Goal: Task Accomplishment & Management: Use online tool/utility

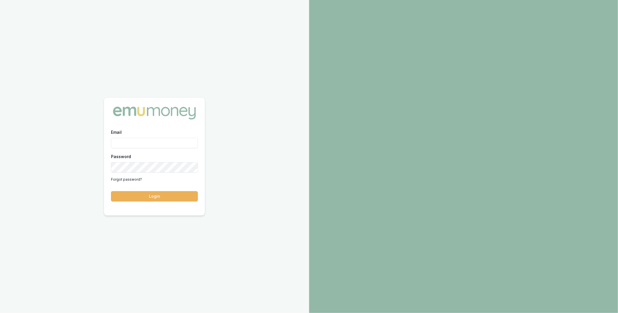
click at [162, 137] on div "Email" at bounding box center [154, 139] width 87 height 20
click at [160, 139] on input "Email" at bounding box center [154, 143] width 87 height 10
type input "m@[DOMAIN_NAME]"
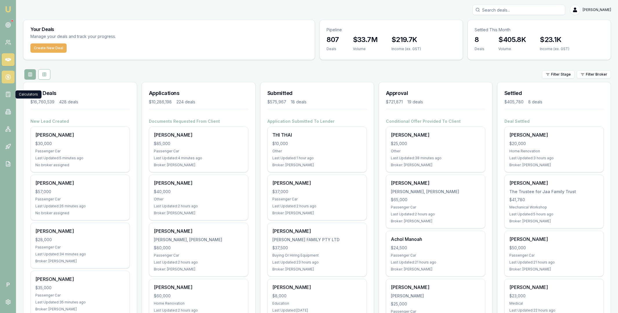
click at [8, 79] on circle at bounding box center [8, 77] width 5 height 5
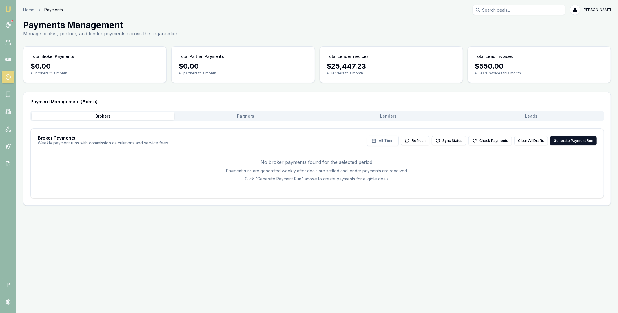
click at [512, 119] on button "Leads" at bounding box center [530, 116] width 143 height 8
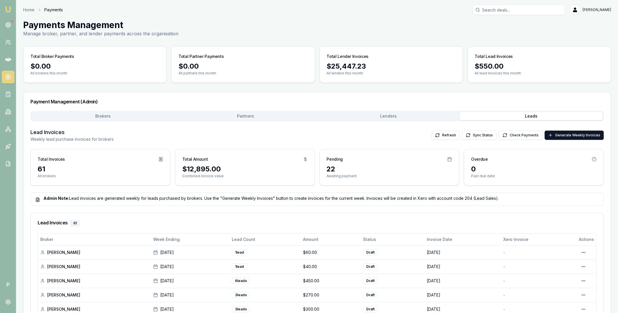
click at [511, 134] on button "Check Payments" at bounding box center [520, 135] width 43 height 9
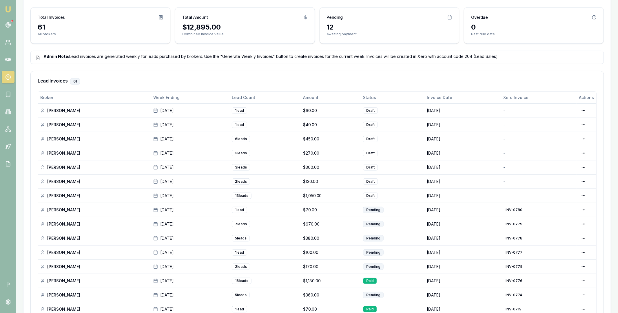
scroll to position [70, 0]
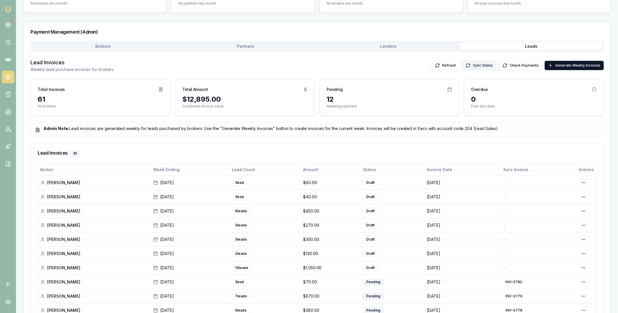
click at [487, 66] on button "Sync Status" at bounding box center [479, 65] width 34 height 9
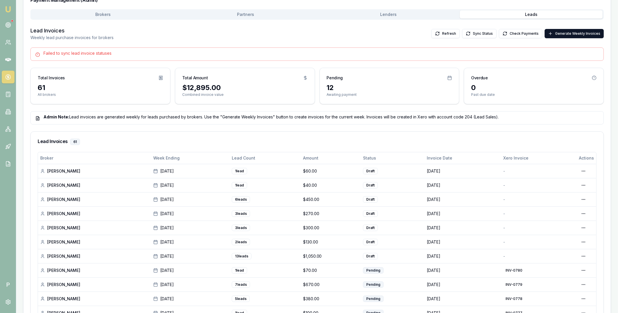
scroll to position [0, 0]
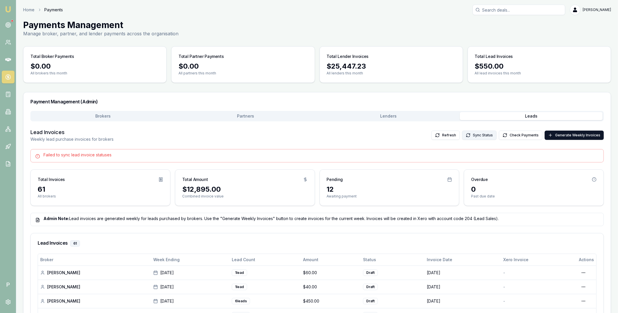
click at [483, 137] on button "Sync Status" at bounding box center [479, 135] width 34 height 9
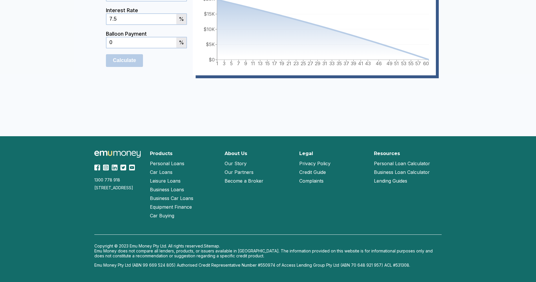
click at [243, 171] on link "Our Partners" at bounding box center [239, 172] width 29 height 9
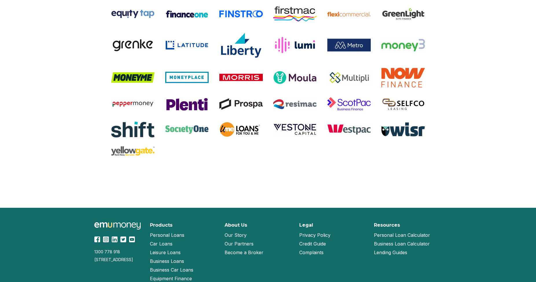
scroll to position [510, 0]
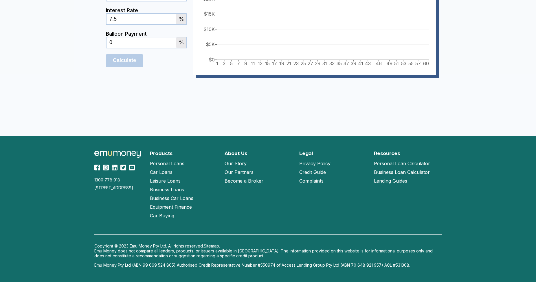
scroll to position [392, 0]
